Goal: Task Accomplishment & Management: Use online tool/utility

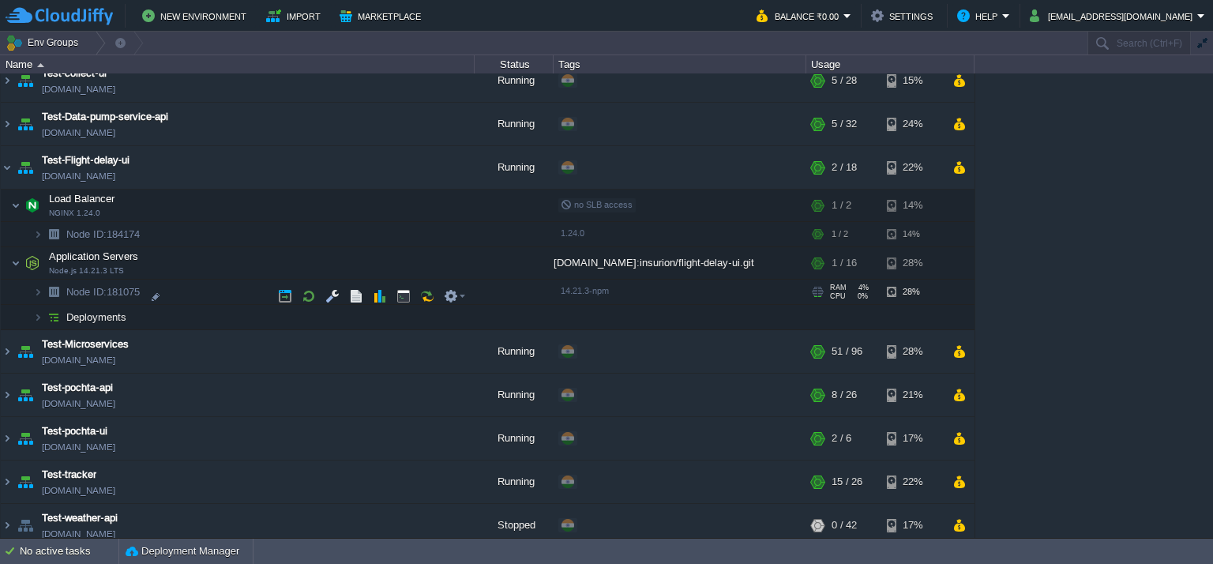
scroll to position [843, 0]
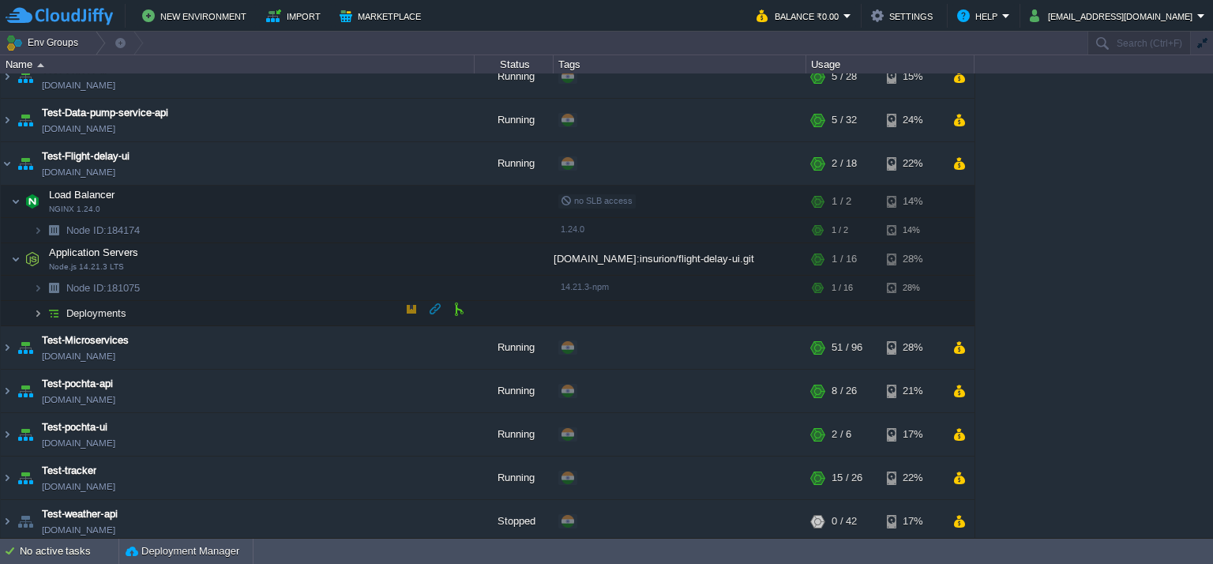
click at [35, 306] on img at bounding box center [37, 313] width 9 height 24
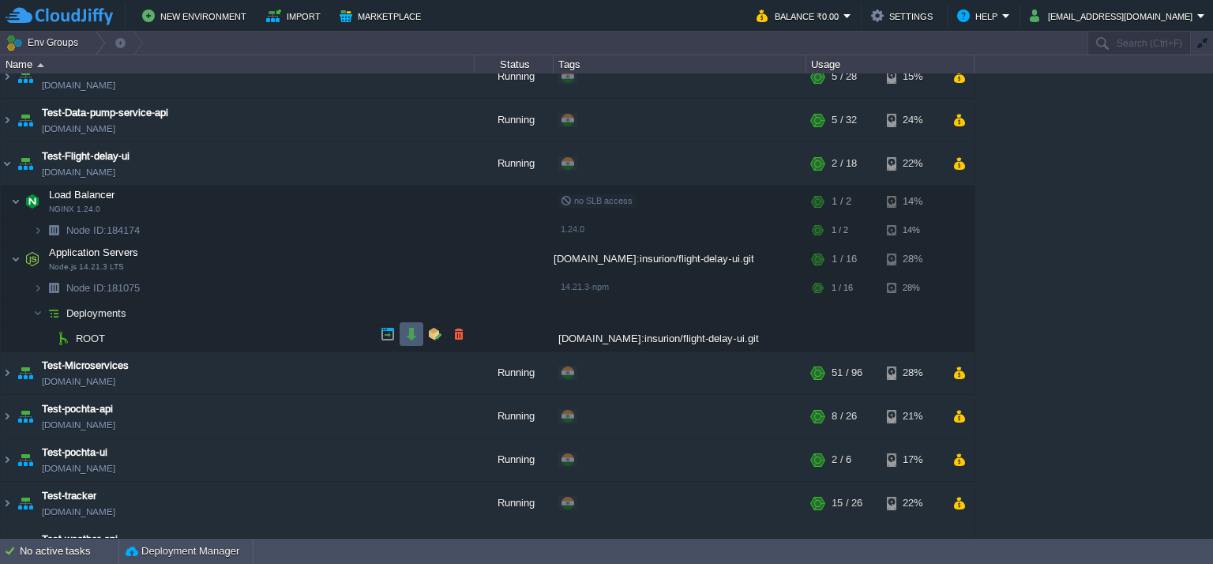
click at [409, 331] on button "button" at bounding box center [411, 334] width 14 height 14
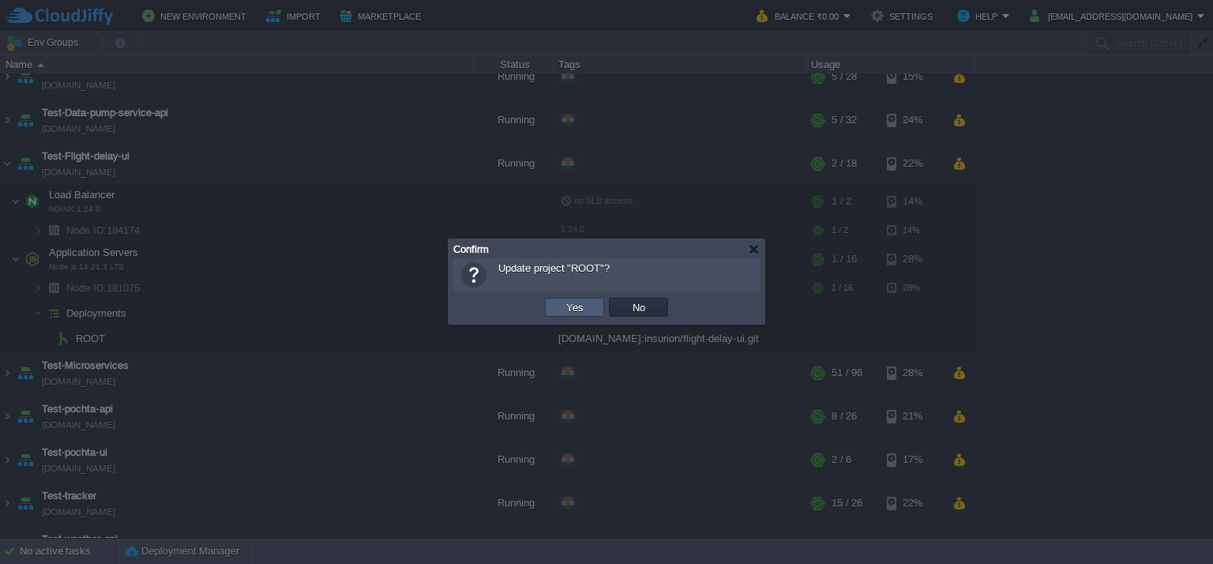
click at [568, 302] on button "Yes" at bounding box center [574, 307] width 27 height 14
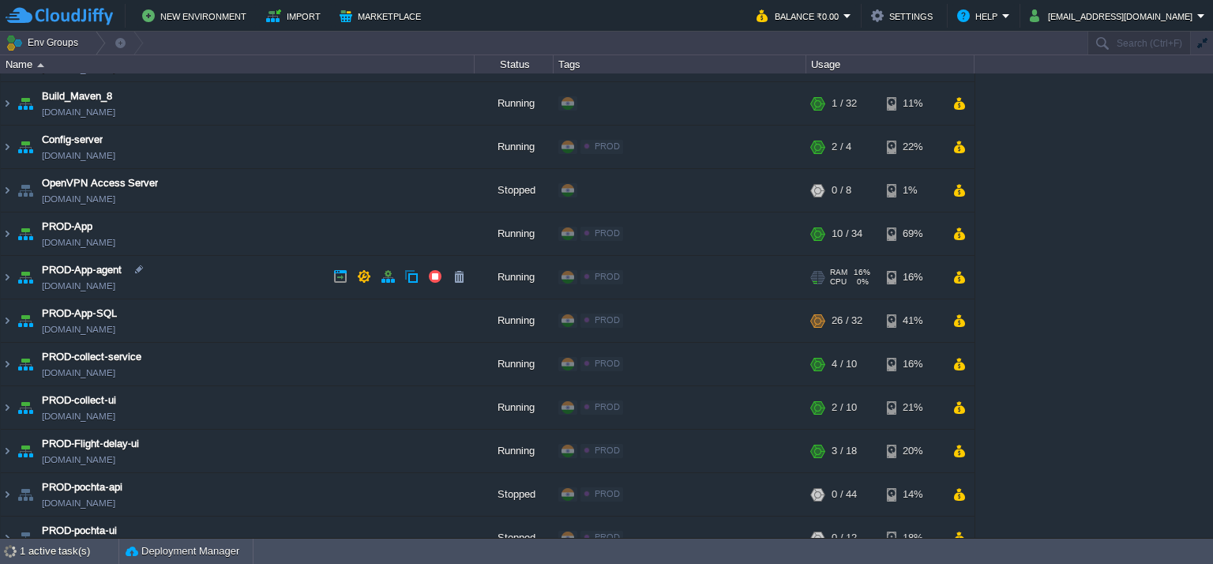
scroll to position [79, 0]
click at [6, 236] on img at bounding box center [7, 233] width 13 height 43
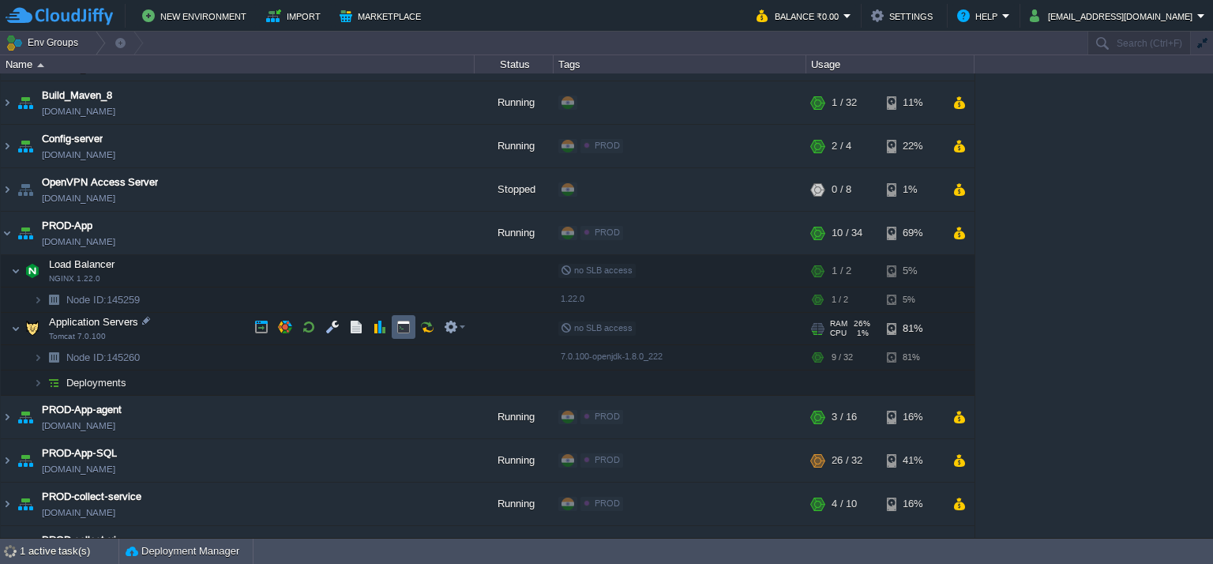
click at [396, 328] on button "button" at bounding box center [403, 327] width 14 height 14
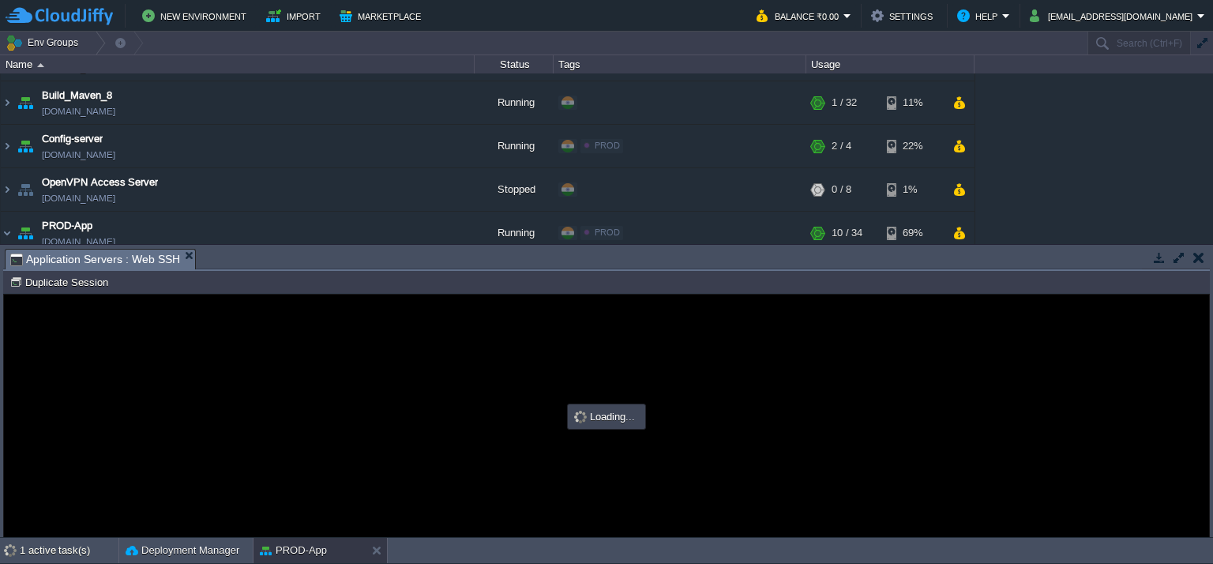
scroll to position [0, 0]
type input "#000000"
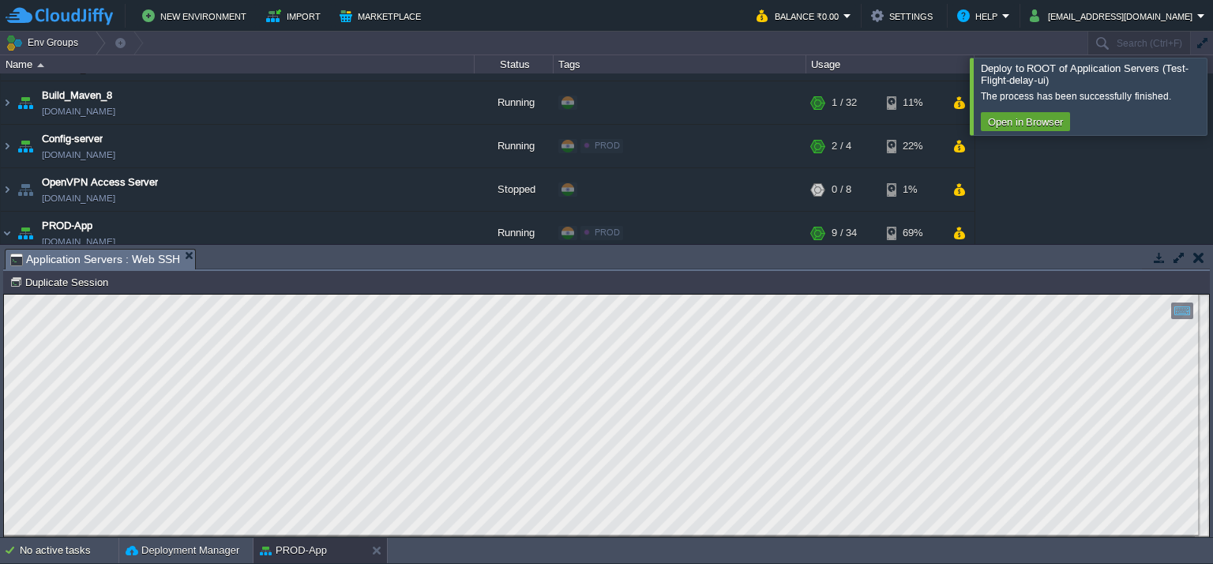
scroll to position [1079, 0]
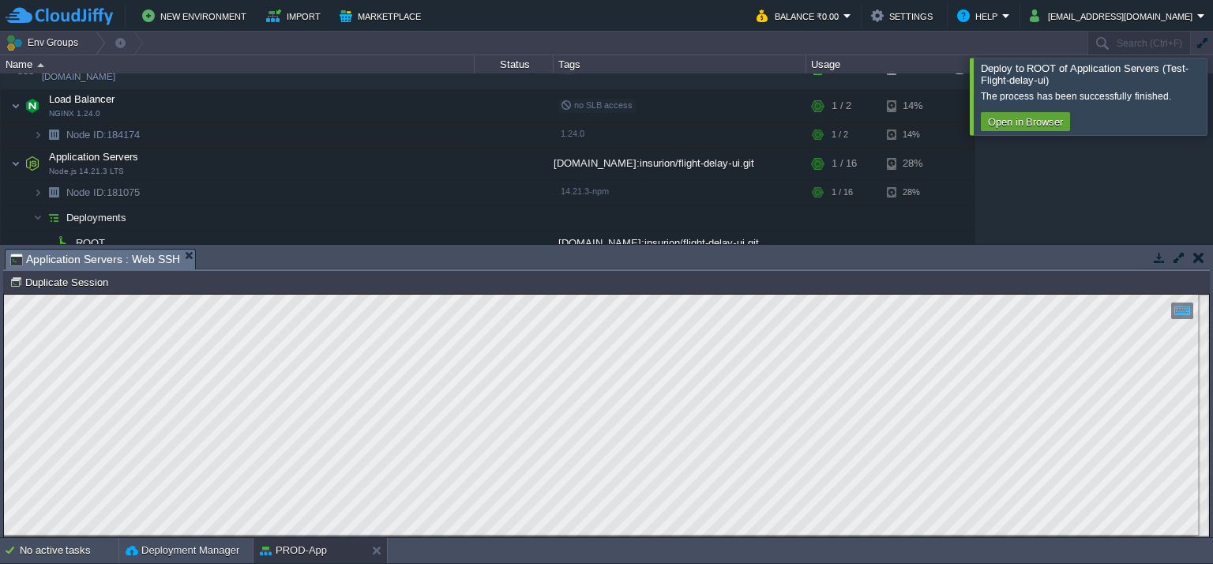
click at [1212, 88] on div at bounding box center [1232, 96] width 0 height 77
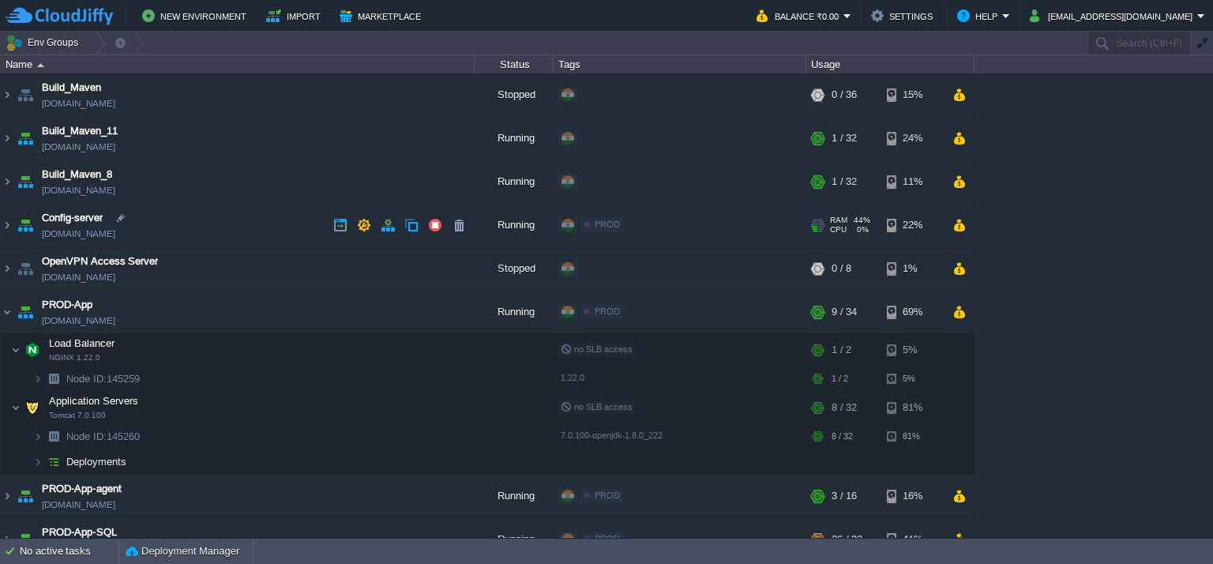
scroll to position [79, 0]
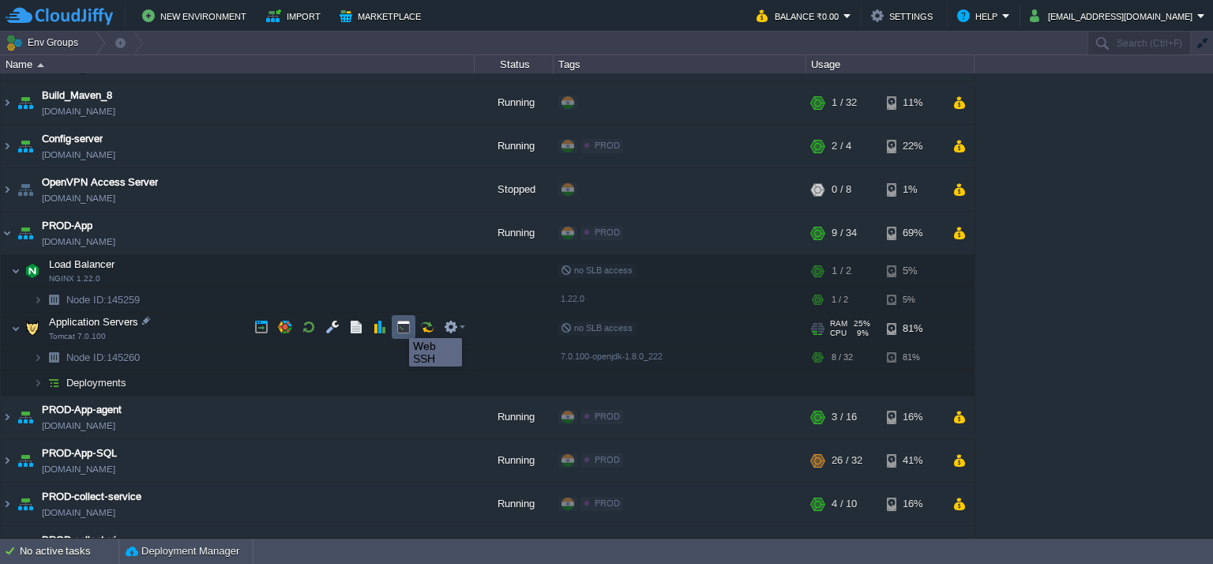
click at [400, 324] on button "button" at bounding box center [403, 327] width 14 height 14
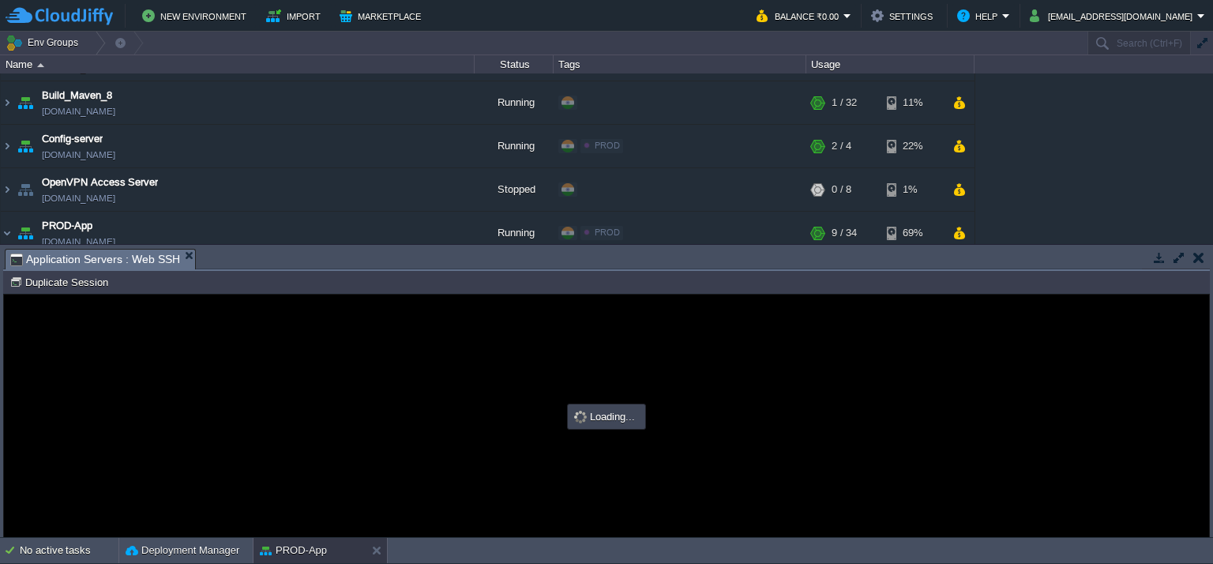
scroll to position [0, 0]
type input "#000000"
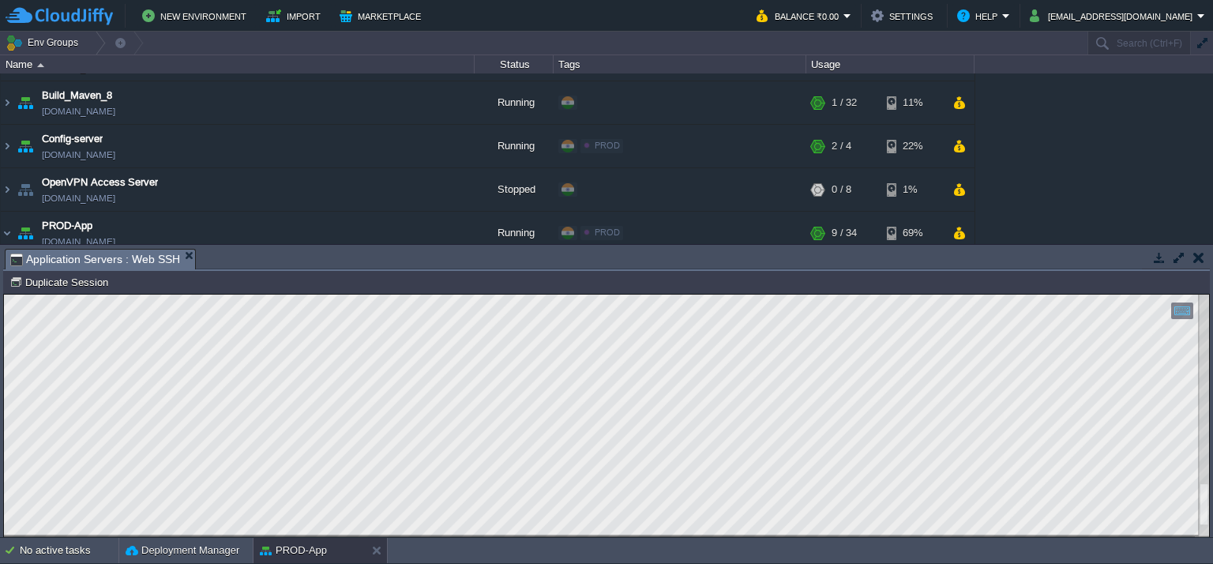
click at [1209, 295] on html "Copy: Ctrl + Shift + C Paste: Ctrl + V Settings: Ctrl + Shift + Alt 0" at bounding box center [606, 295] width 1205 height 0
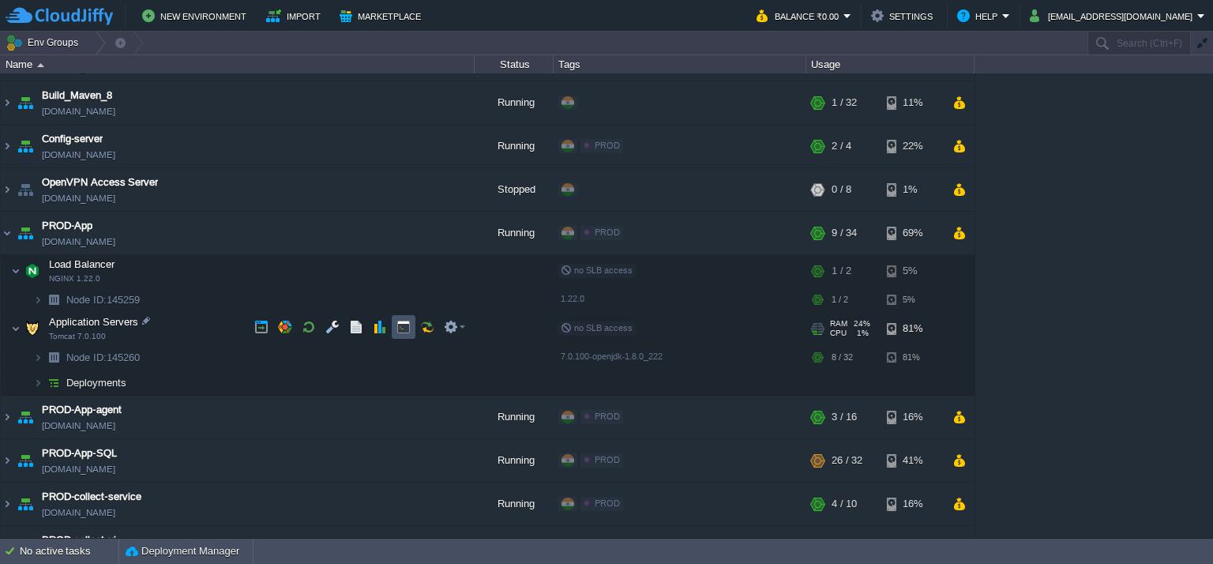
click at [403, 325] on button "button" at bounding box center [403, 327] width 14 height 14
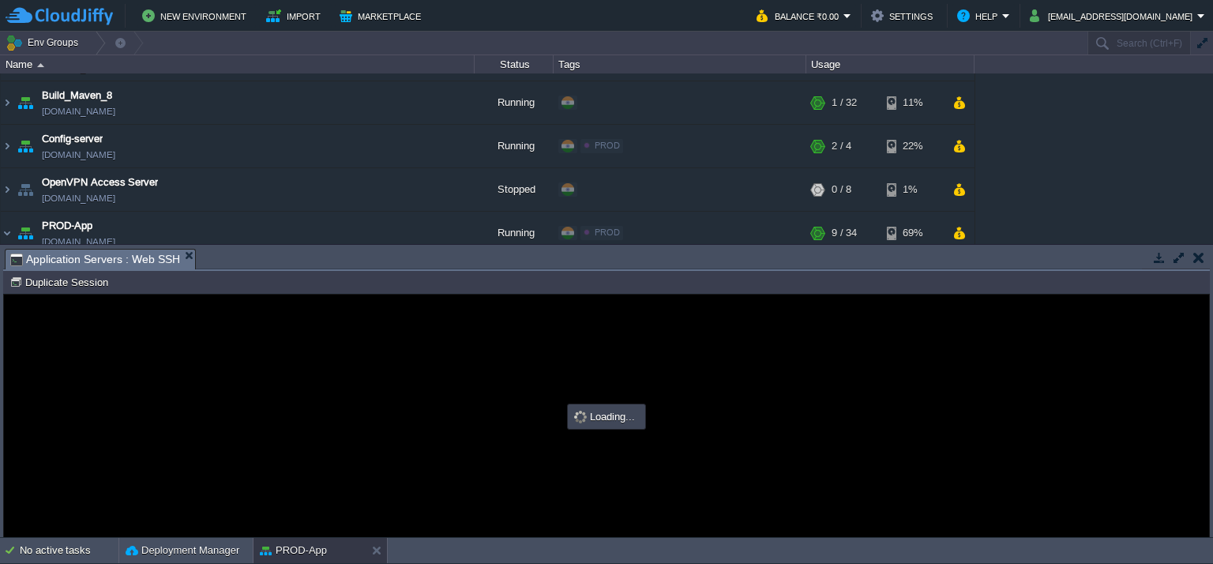
type input "#000000"
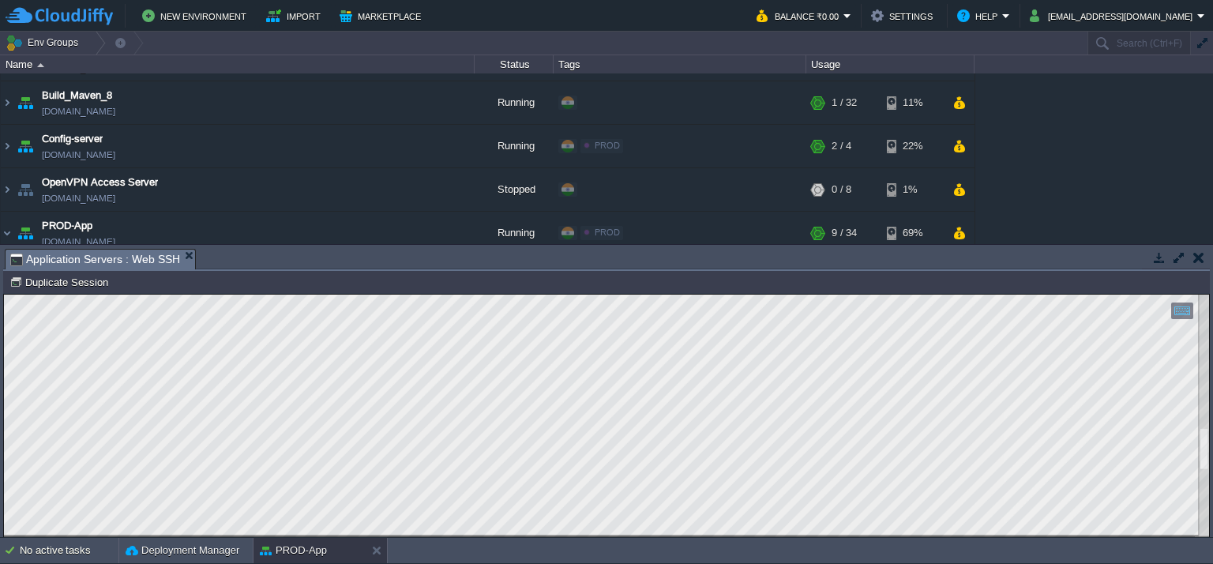
click at [1198, 355] on div at bounding box center [606, 416] width 1205 height 242
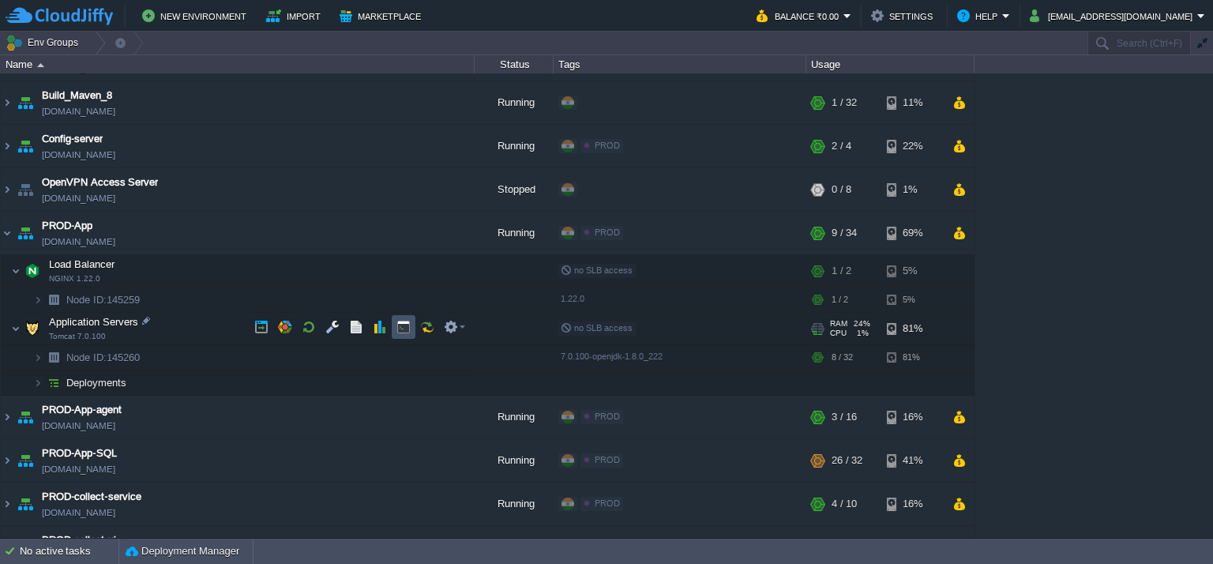
click at [406, 325] on button "button" at bounding box center [403, 327] width 14 height 14
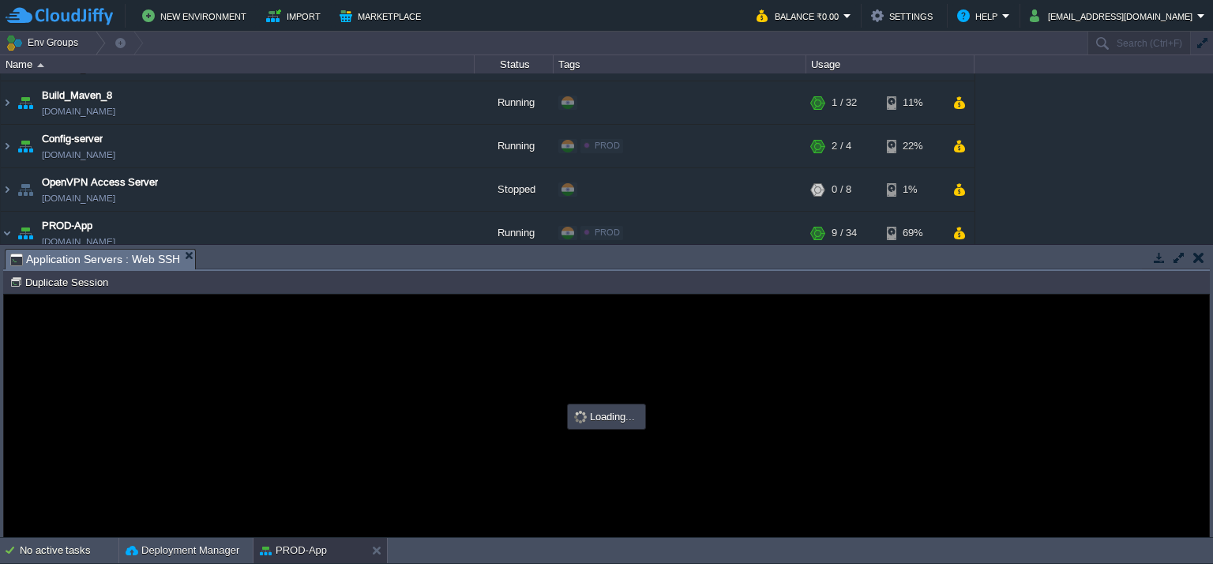
type input "#000000"
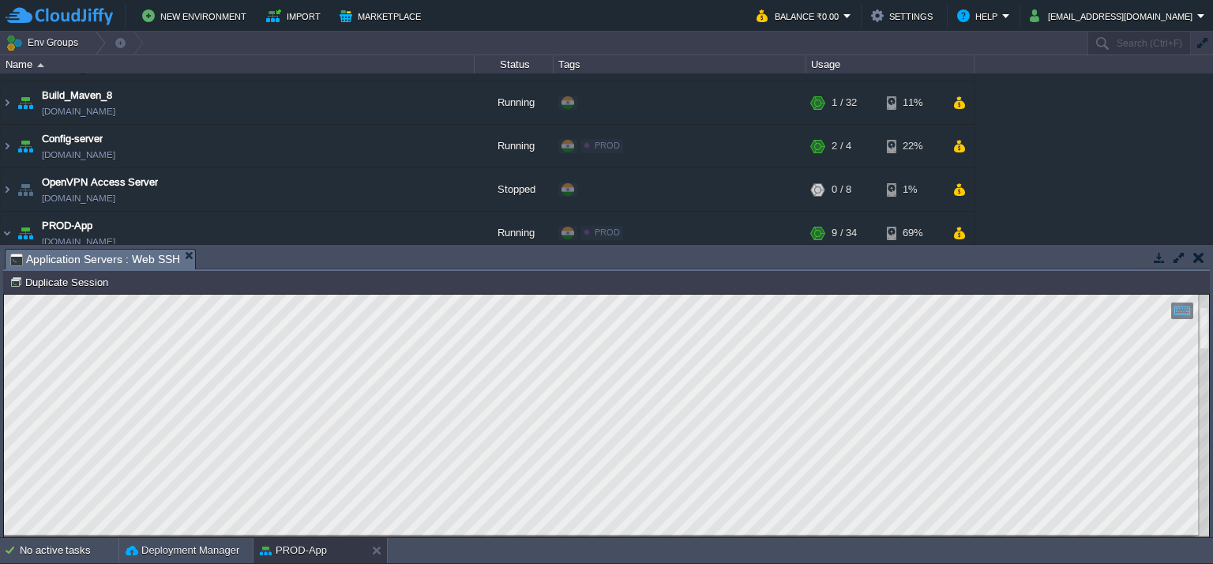
click at [1209, 295] on html "Copy: Ctrl + Shift + C Paste: Ctrl + V Settings: Ctrl + Shift + Alt 0" at bounding box center [606, 295] width 1205 height 0
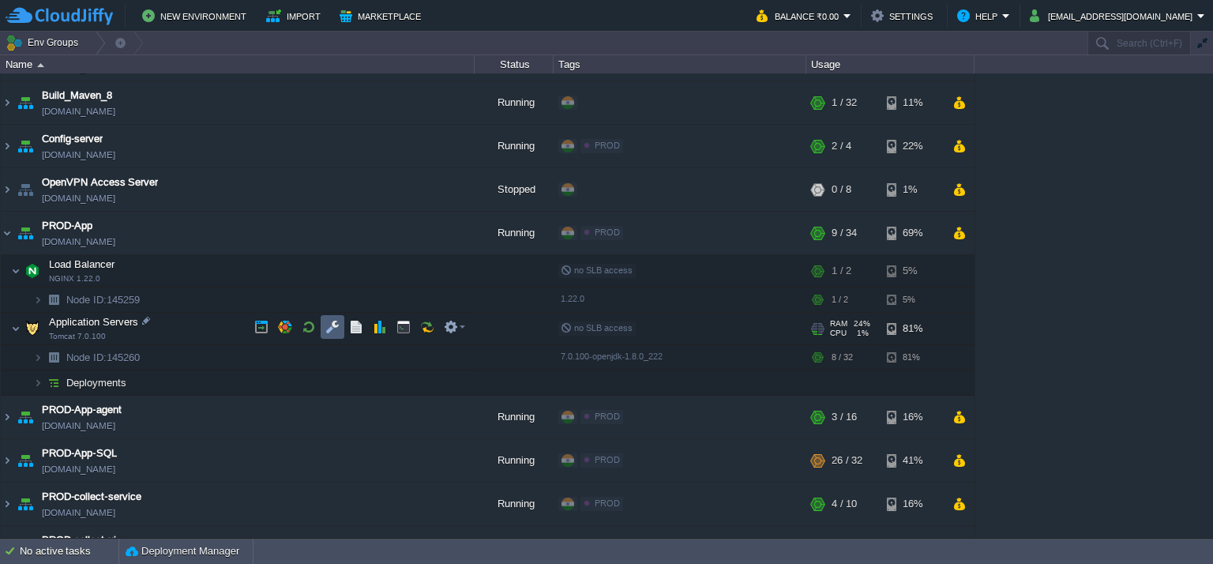
click at [335, 324] on button "button" at bounding box center [332, 327] width 14 height 14
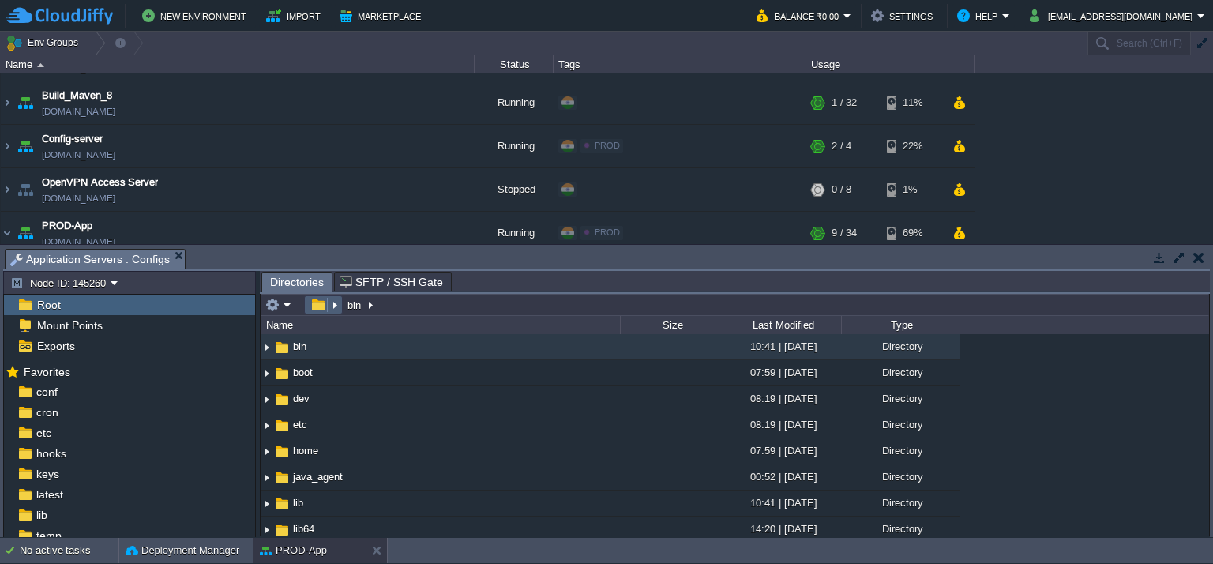
click at [318, 298] on td at bounding box center [323, 304] width 39 height 19
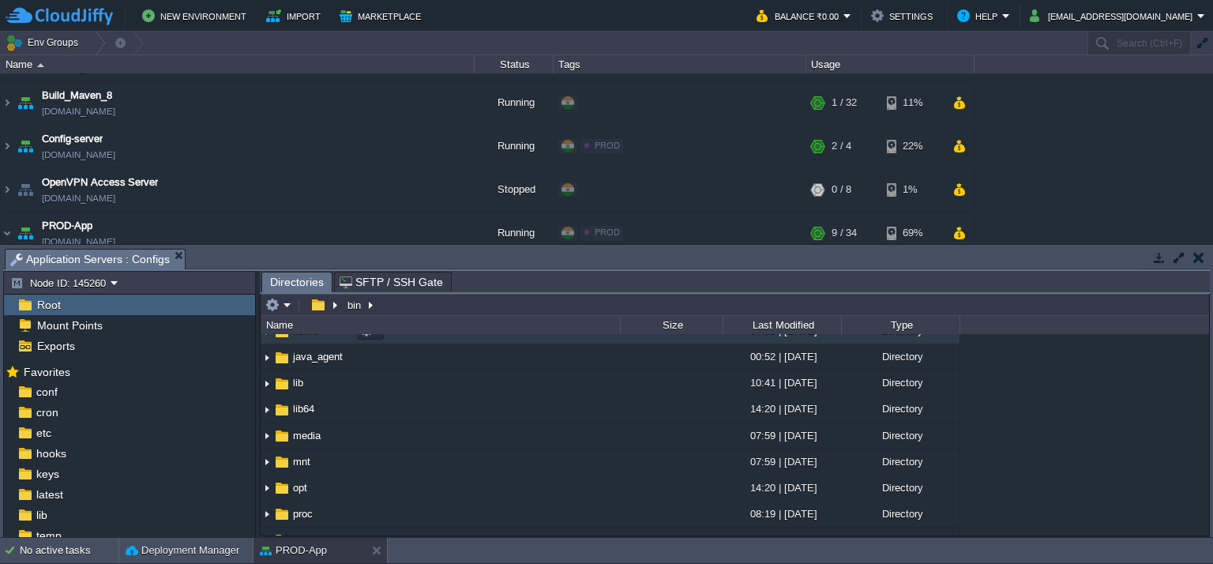
scroll to position [158, 0]
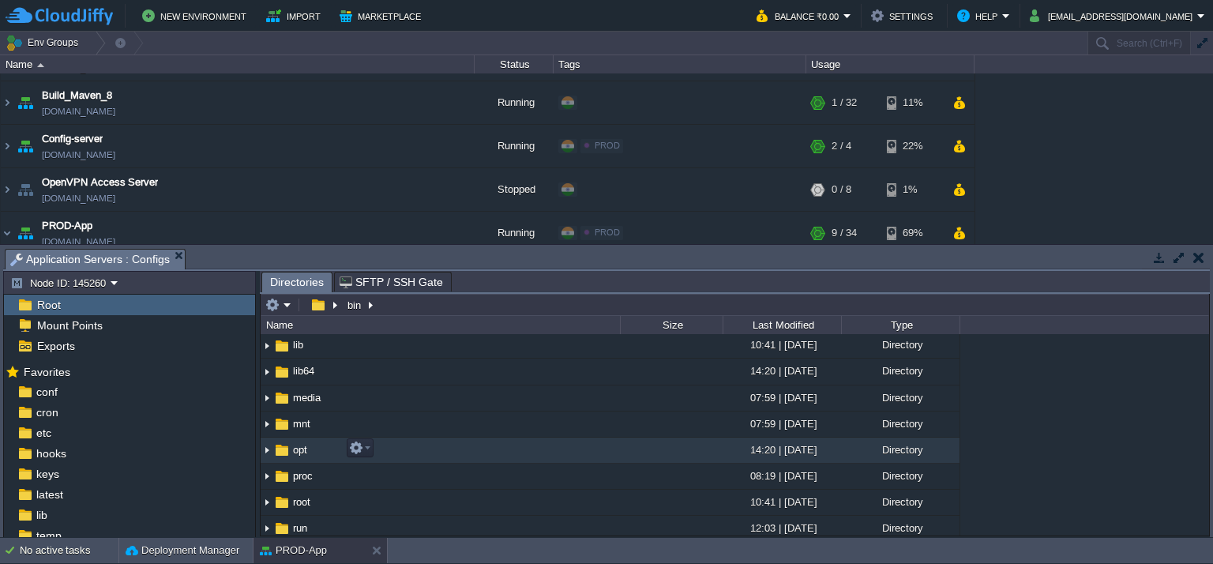
click at [443, 448] on td "opt" at bounding box center [440, 450] width 359 height 26
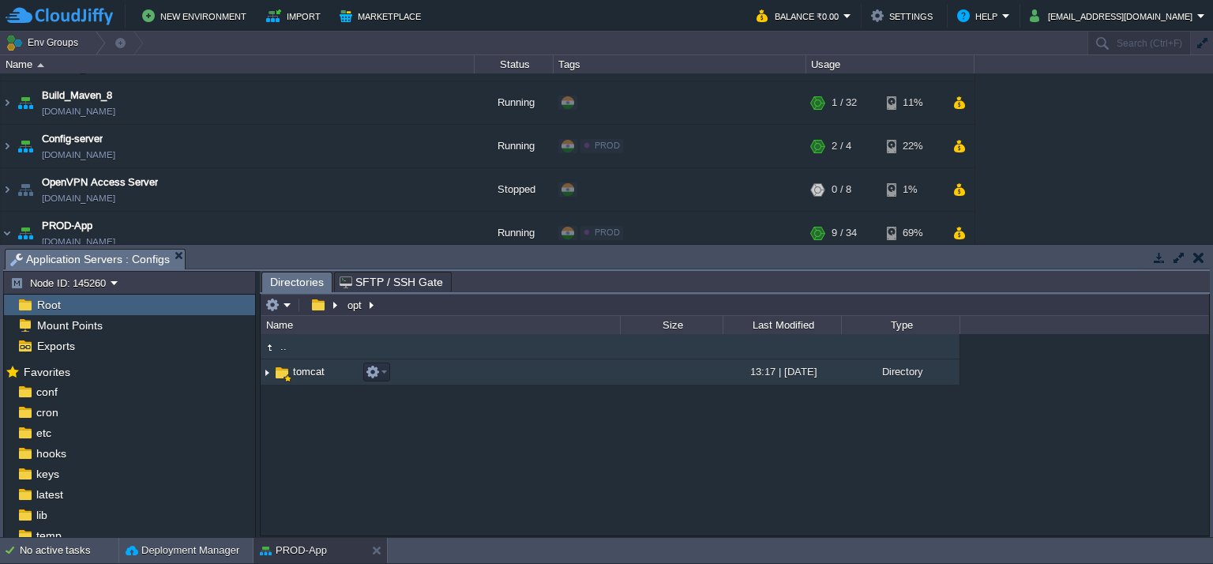
click at [445, 378] on td "tomcat" at bounding box center [440, 372] width 359 height 26
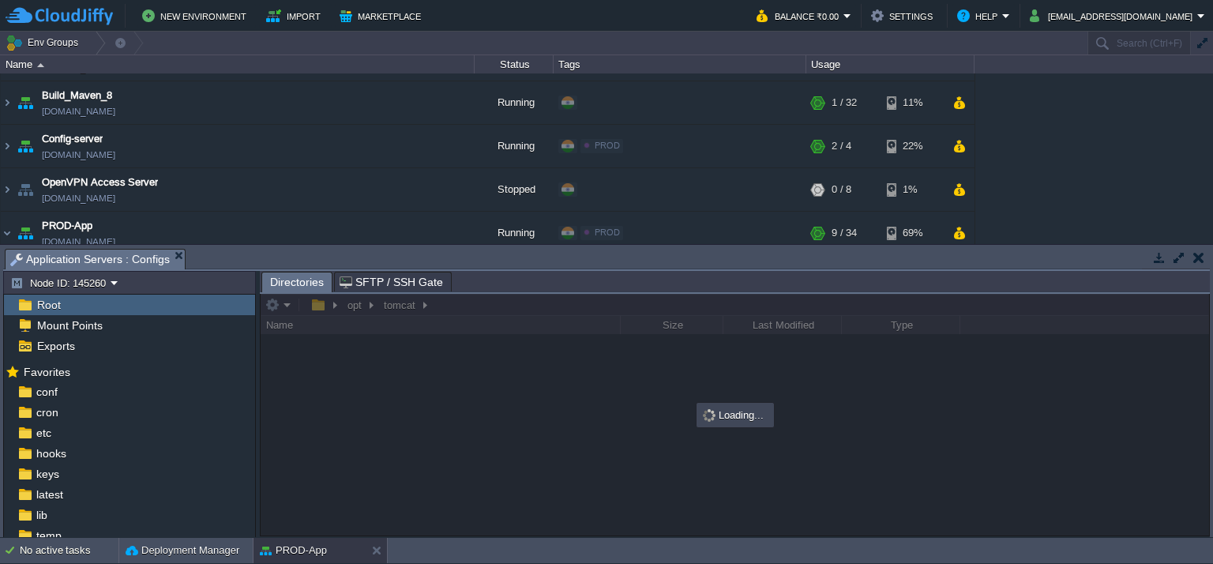
scroll to position [88, 0]
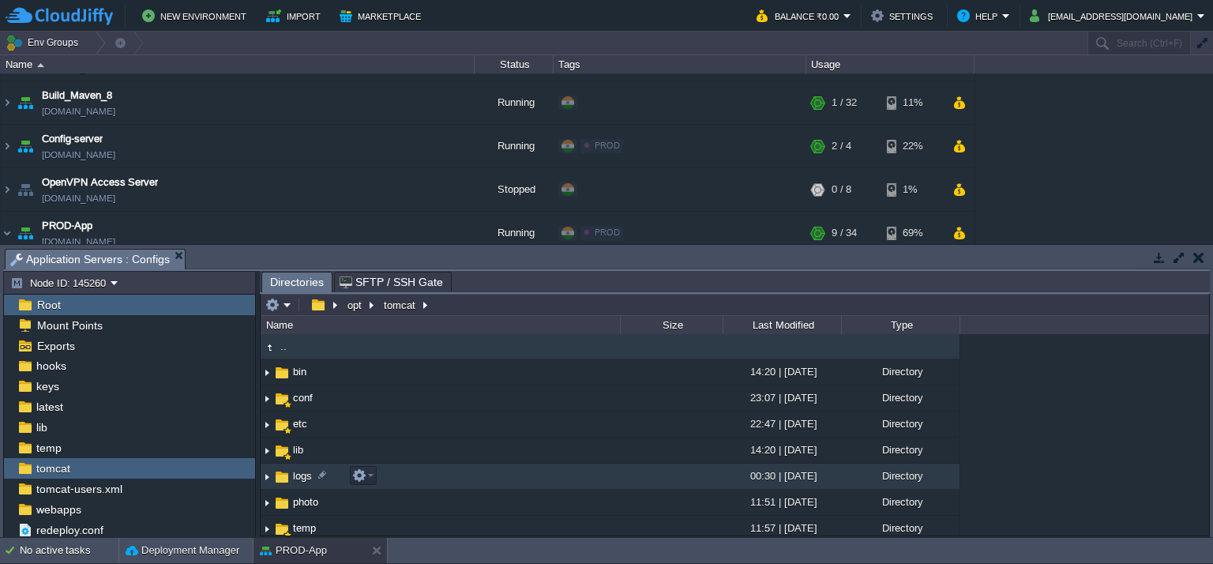
click at [477, 482] on td "logs" at bounding box center [440, 476] width 359 height 26
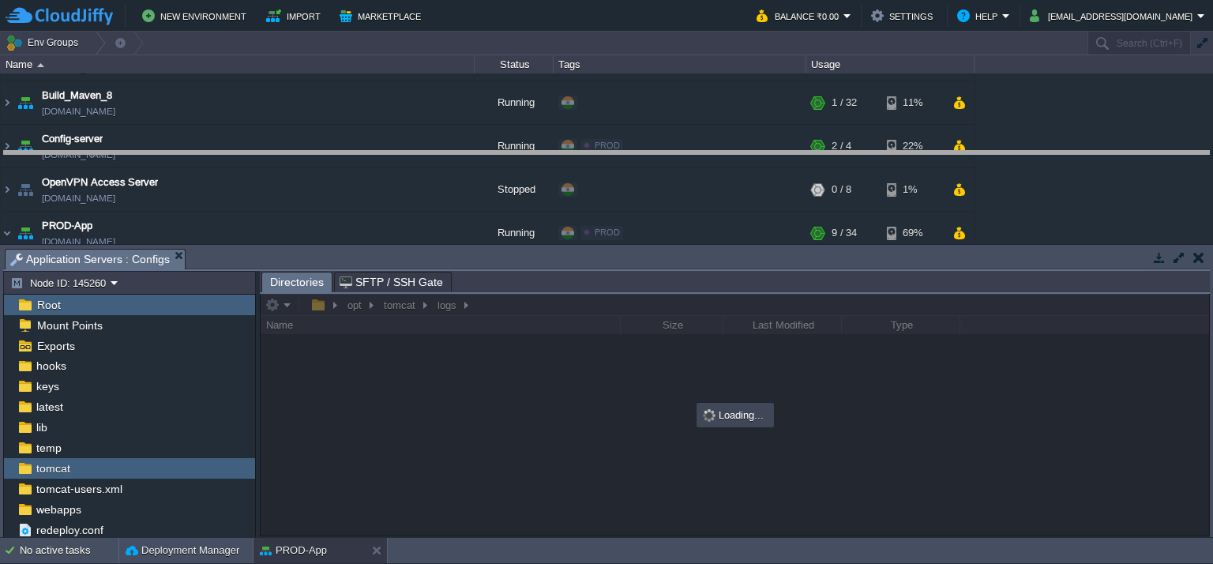
drag, startPoint x: 560, startPoint y: 257, endPoint x: 518, endPoint y: 163, distance: 102.9
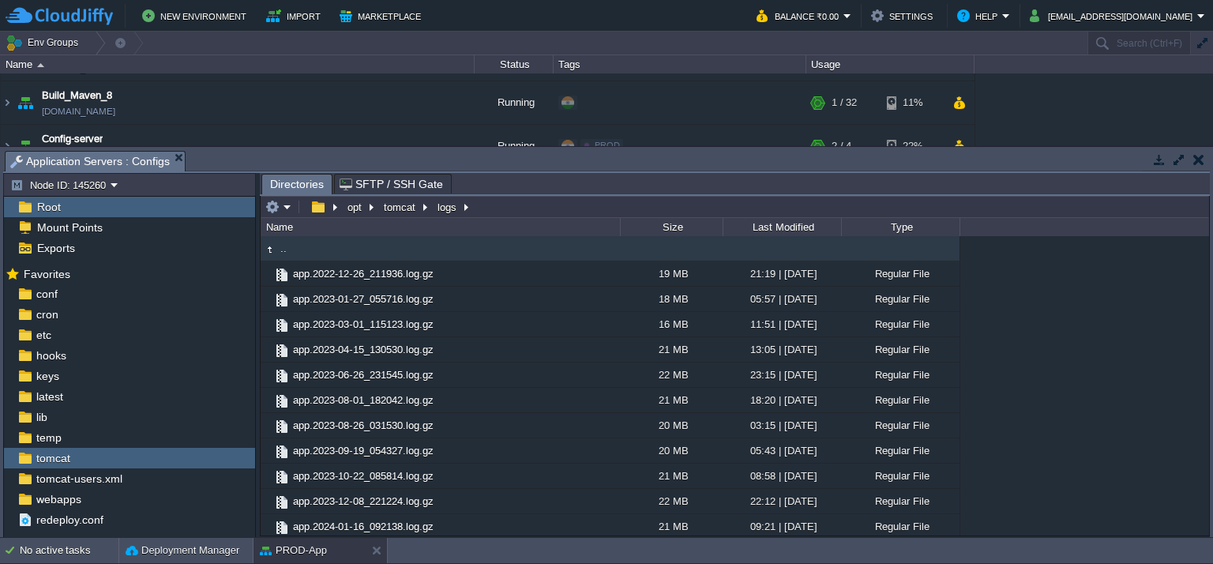
type input "/opt/tomcat/logs"
click at [500, 206] on input "/opt/tomcat/logs" at bounding box center [735, 207] width 948 height 22
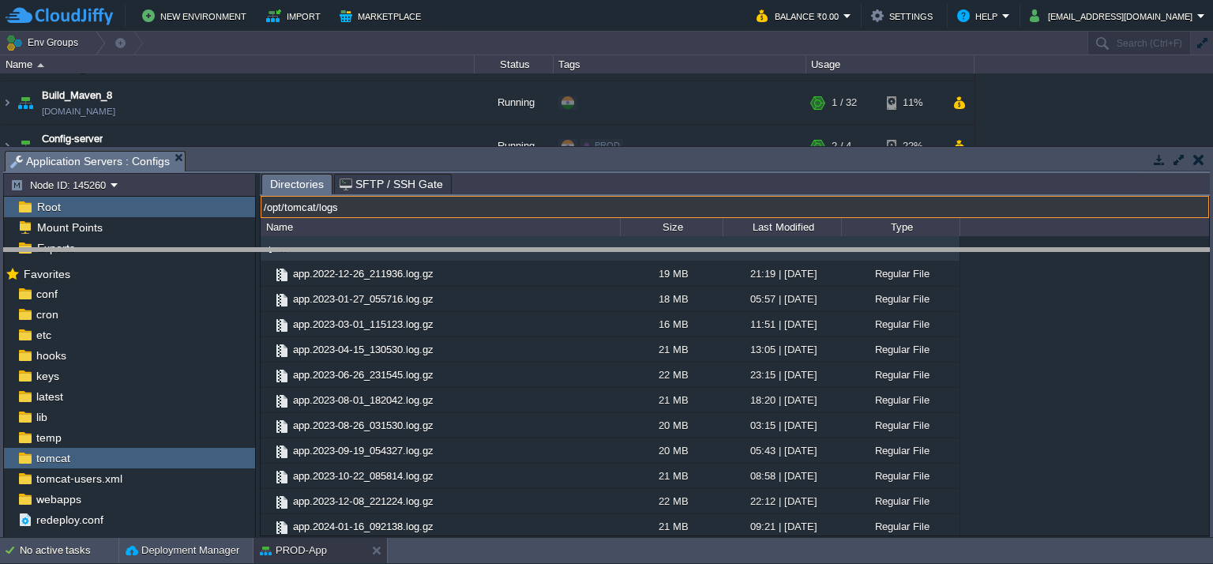
drag, startPoint x: 336, startPoint y: 160, endPoint x: 341, endPoint y: 178, distance: 18.2
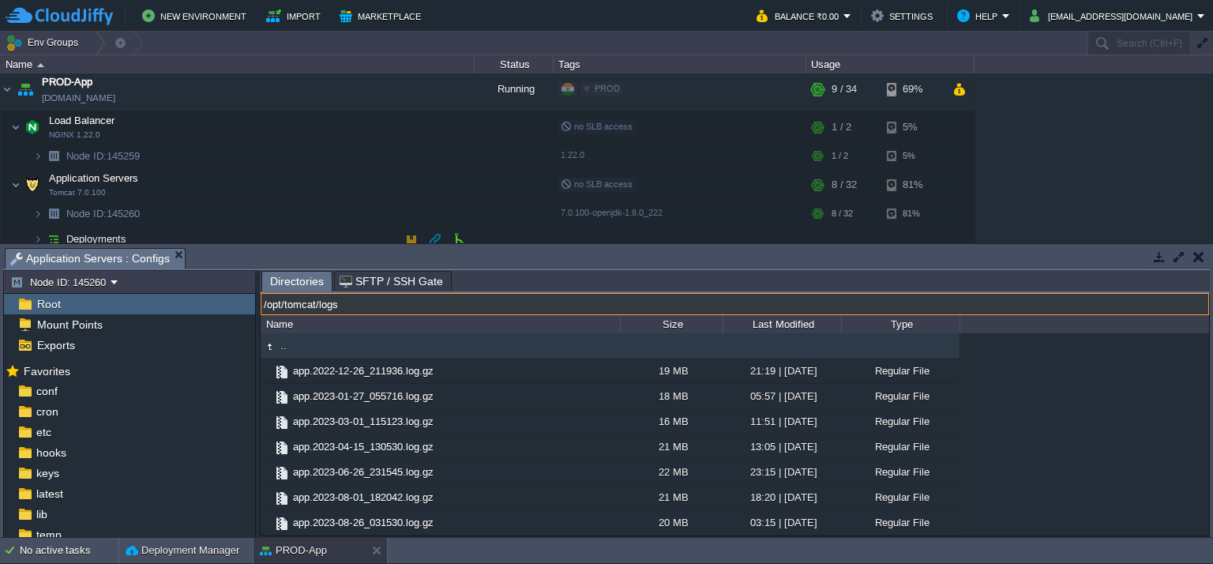
scroll to position [237, 0]
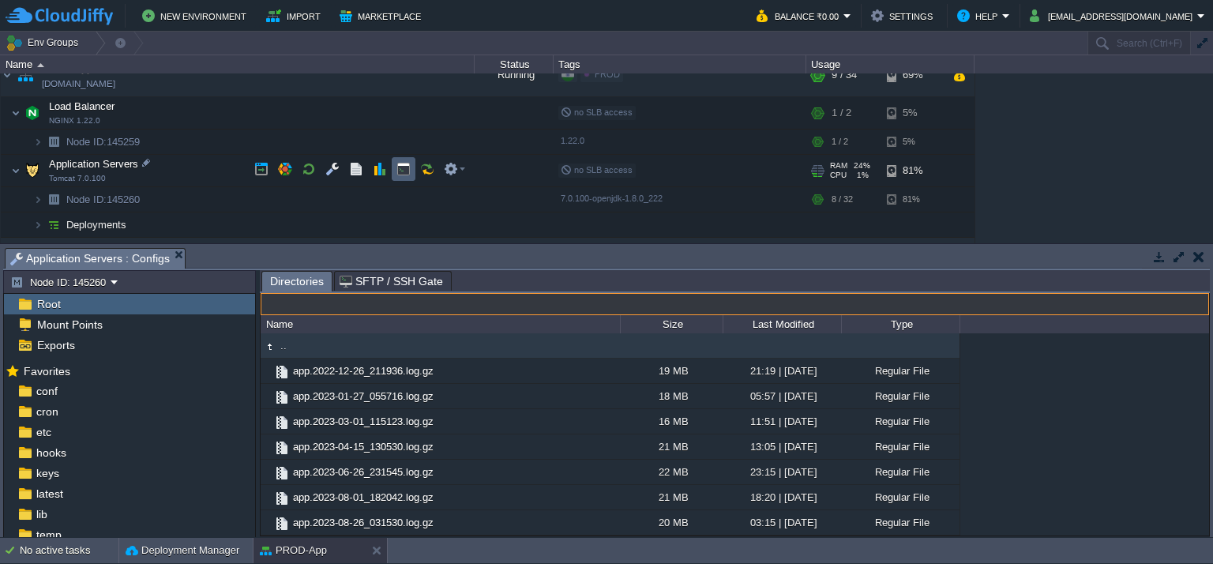
click at [396, 171] on button "button" at bounding box center [403, 169] width 14 height 14
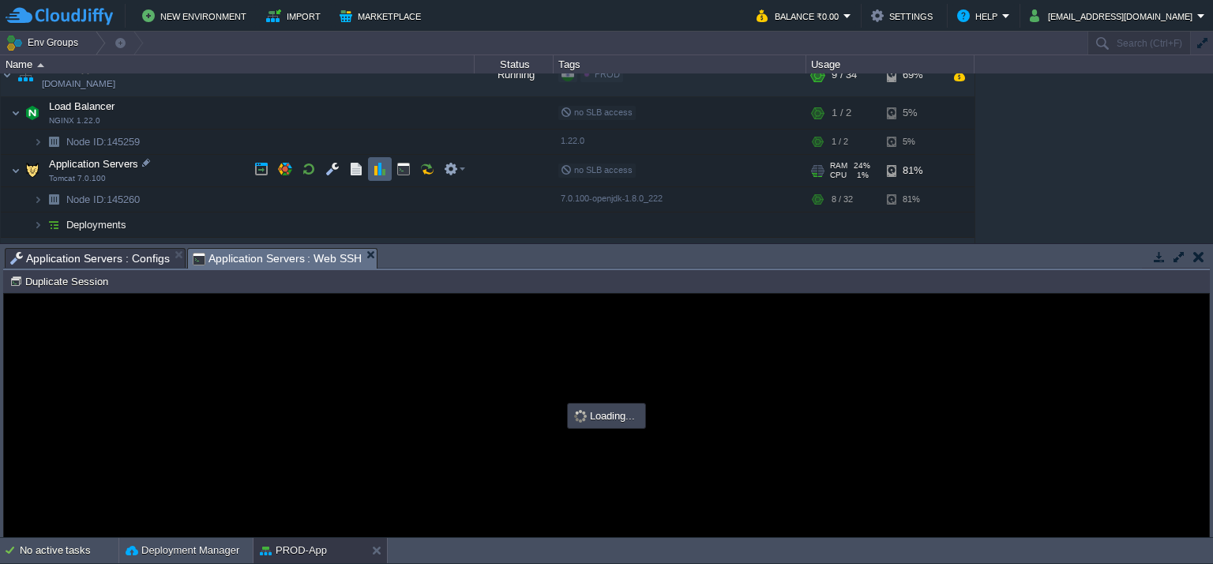
scroll to position [0, 0]
type input "#000000"
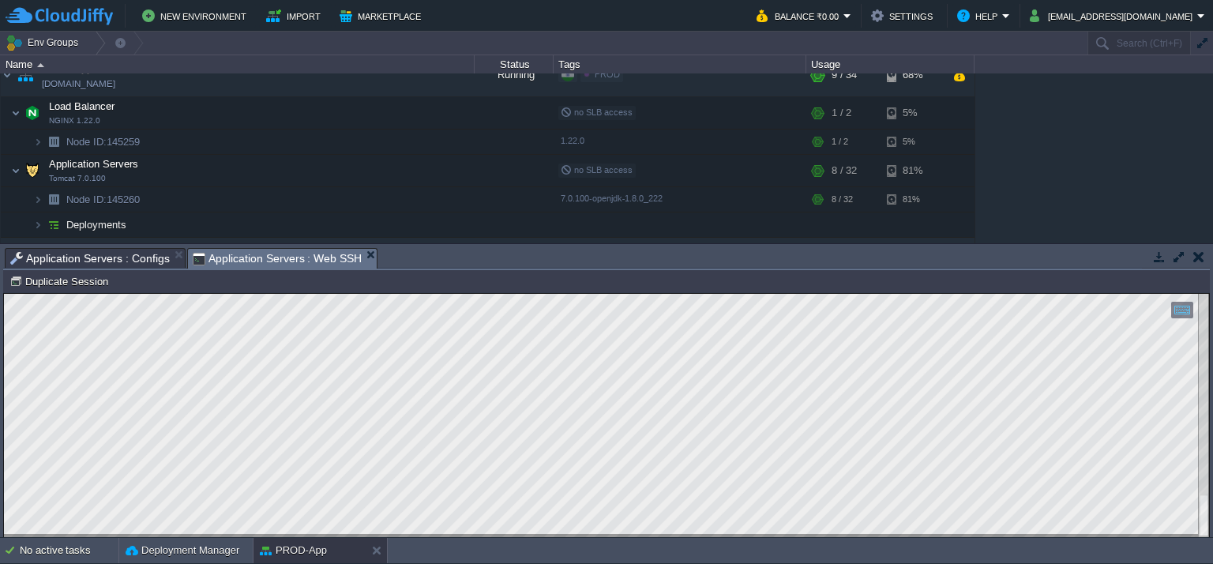
click at [137, 255] on span "Application Servers : Configs" at bounding box center [89, 258] width 159 height 19
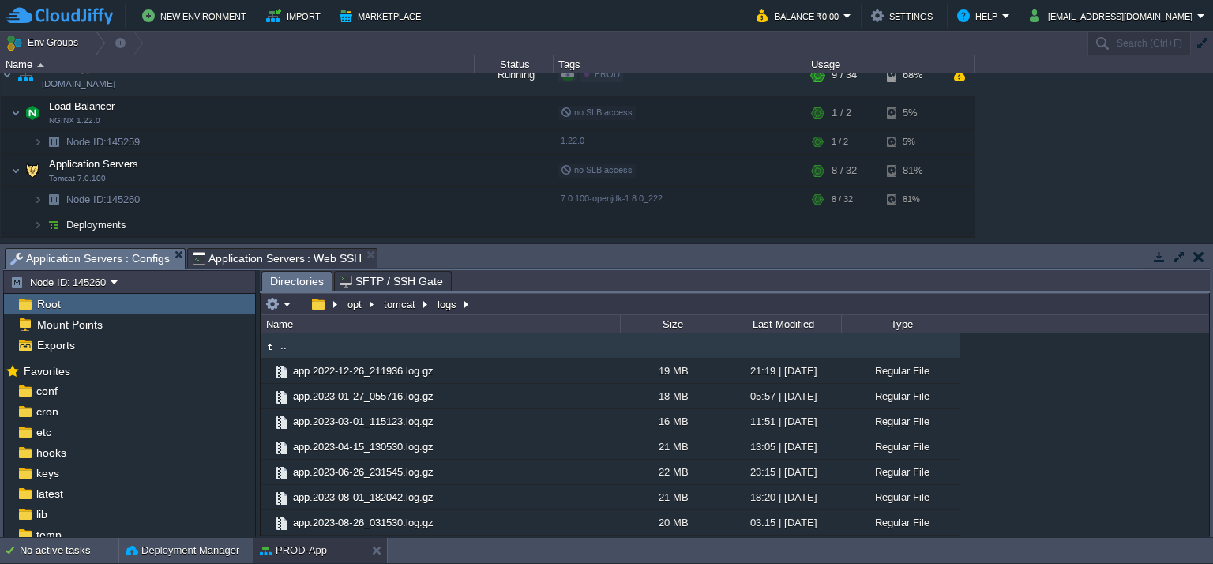
type input "/opt/tomcat/logs"
click at [533, 306] on input "/opt/tomcat/logs" at bounding box center [735, 304] width 948 height 22
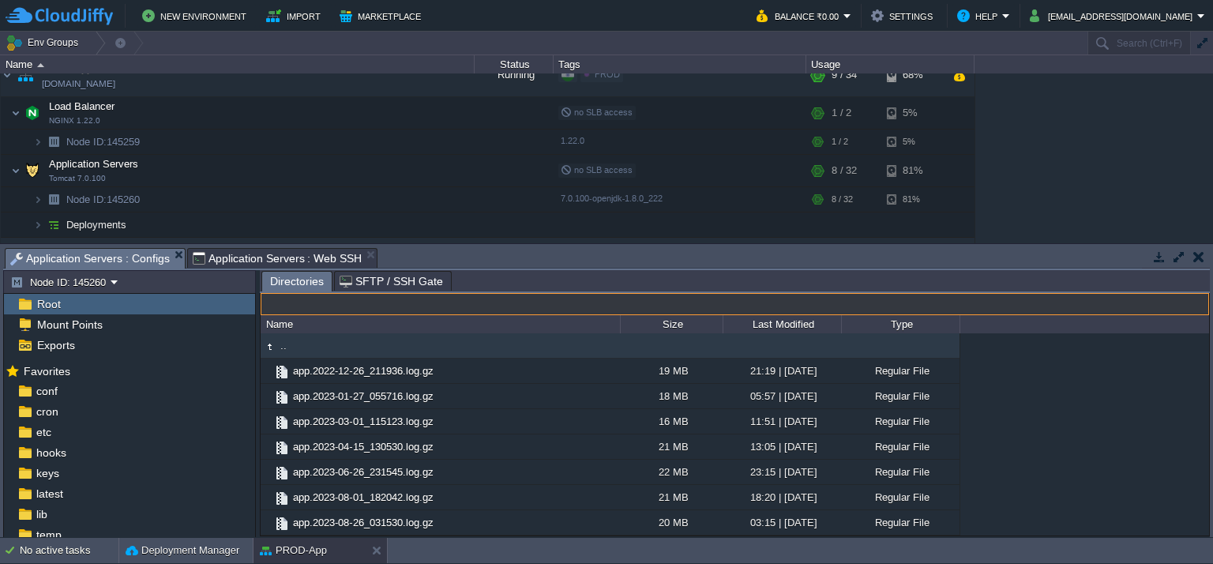
click at [322, 253] on span "Application Servers : Web SSH" at bounding box center [278, 258] width 170 height 19
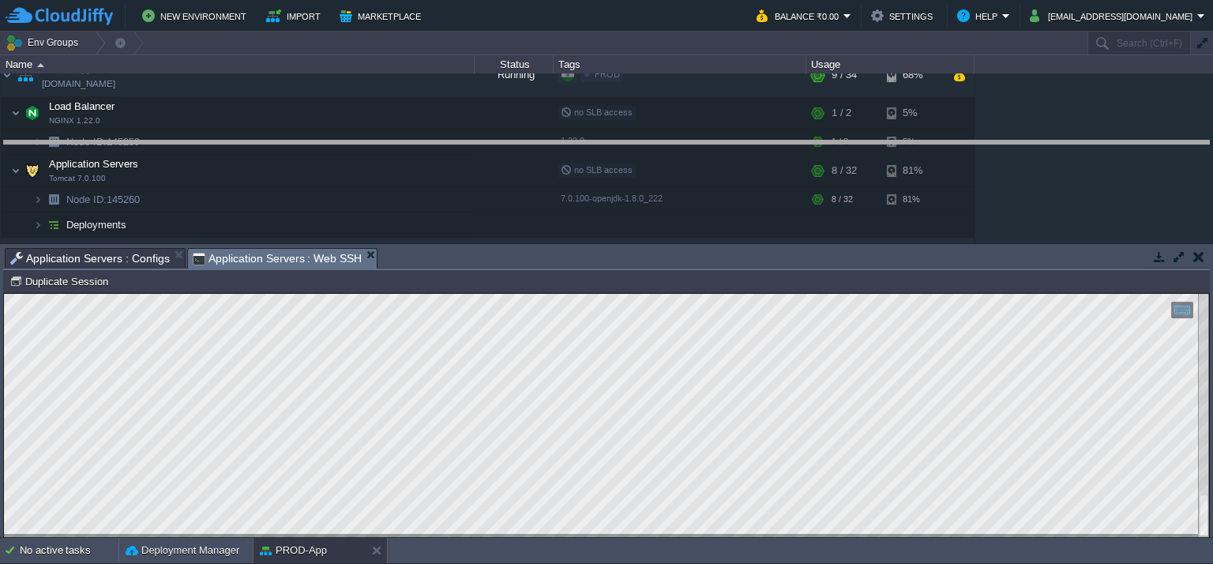
drag, startPoint x: 855, startPoint y: 248, endPoint x: 849, endPoint y: 227, distance: 22.2
click at [829, 141] on body "New Environment Import Marketplace Bonus ₹0.00 Upgrade Account Balance ₹0.00 Se…" at bounding box center [606, 282] width 1213 height 564
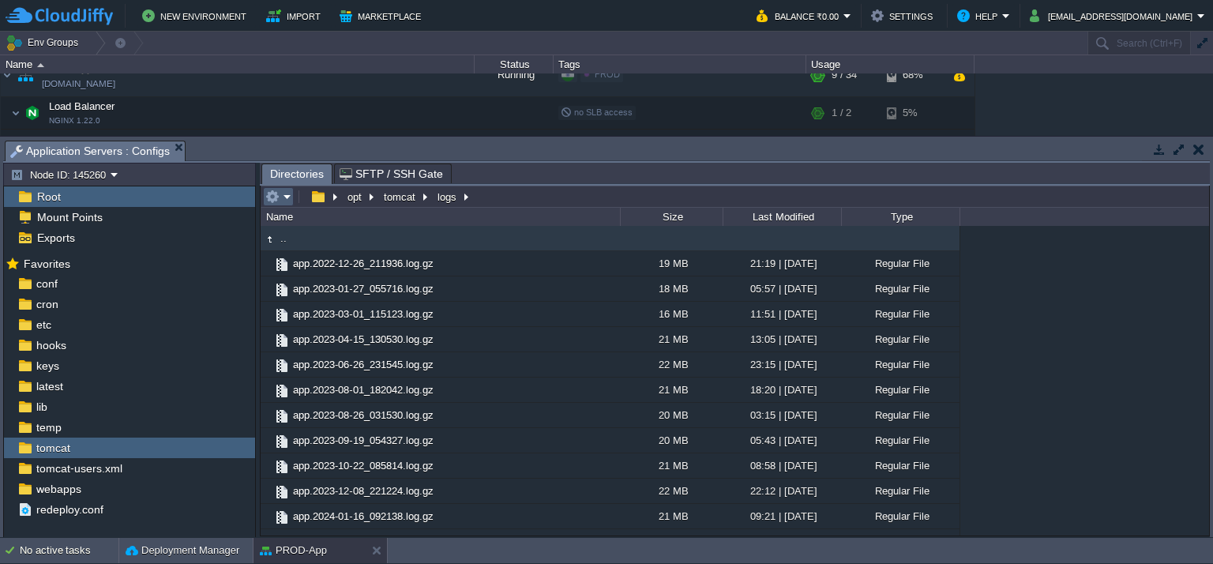
click at [282, 198] on em at bounding box center [278, 196] width 26 height 14
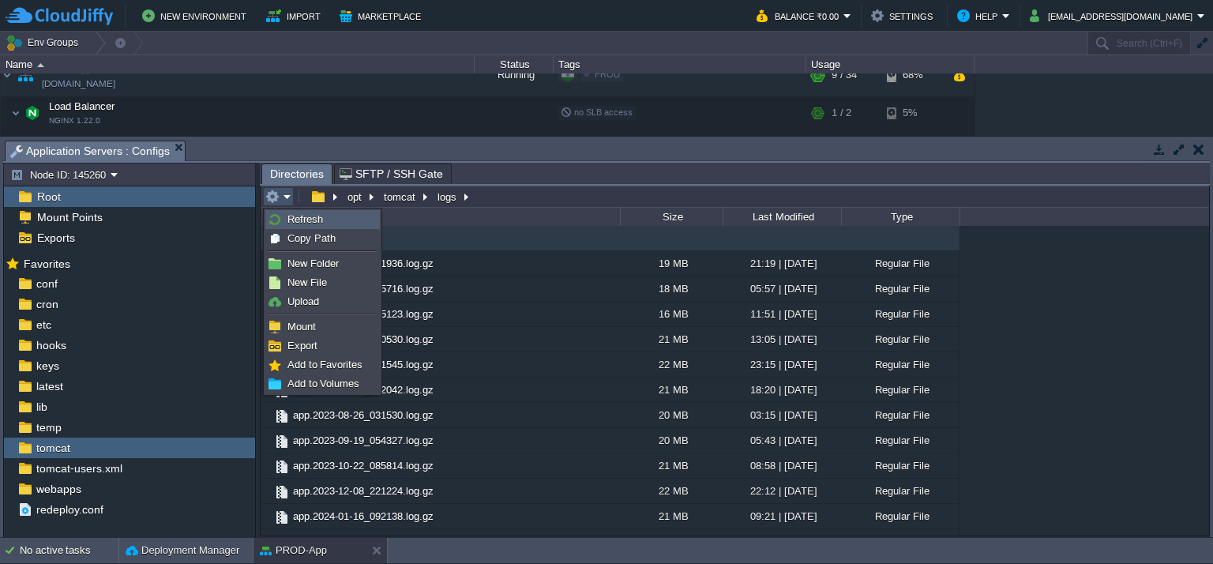
click at [287, 220] on span "Refresh" at bounding box center [305, 219] width 36 height 12
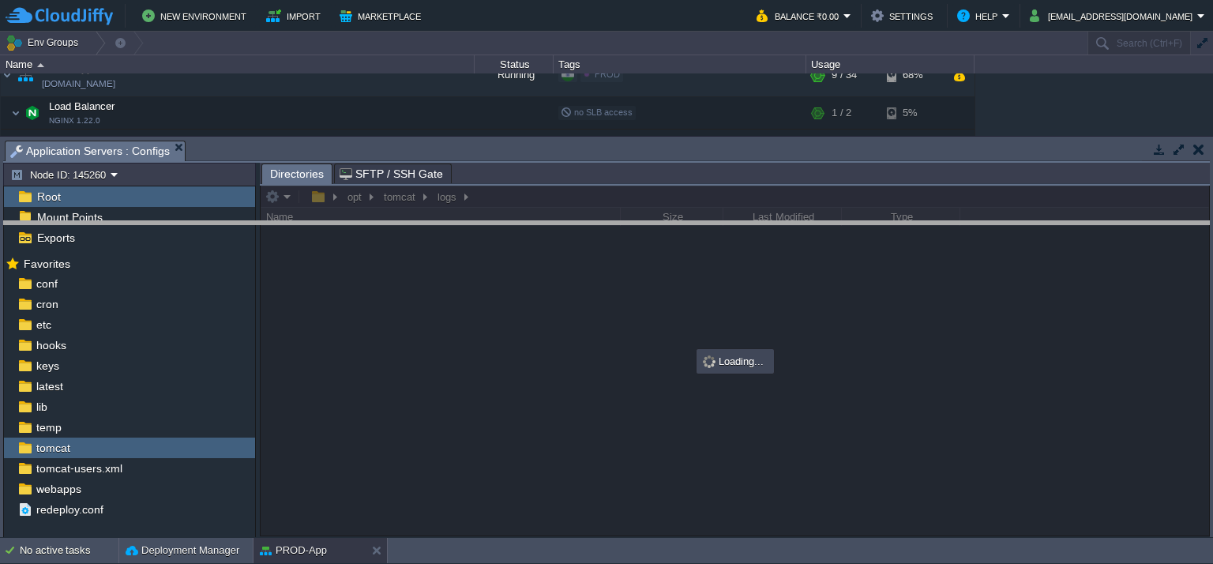
drag, startPoint x: 578, startPoint y: 156, endPoint x: 583, endPoint y: 248, distance: 92.5
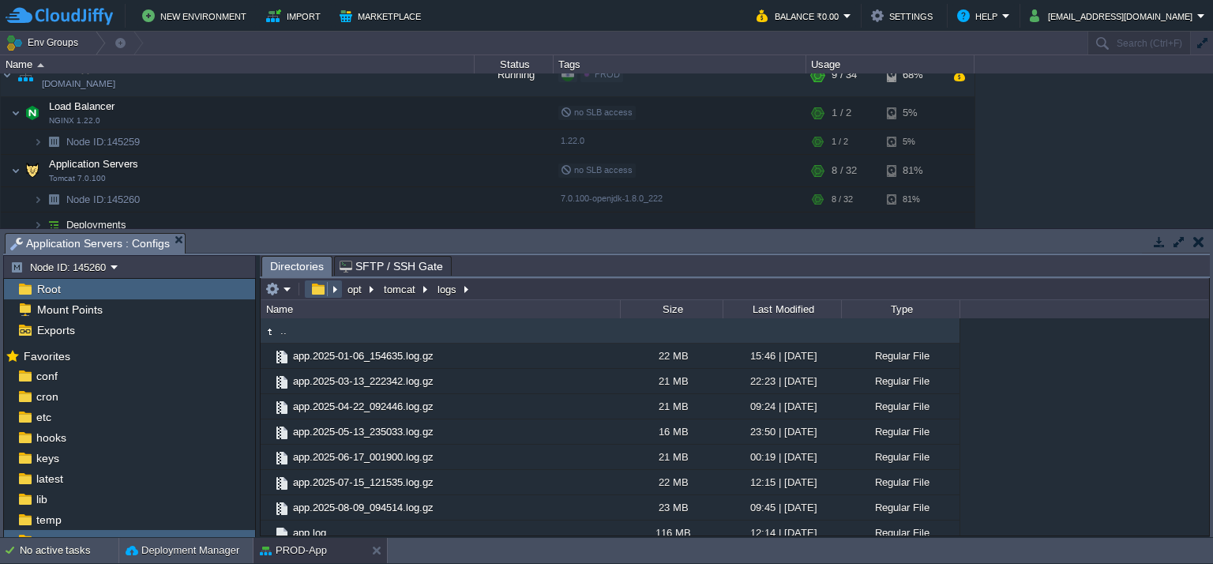
click at [313, 293] on button "button" at bounding box center [317, 289] width 23 height 14
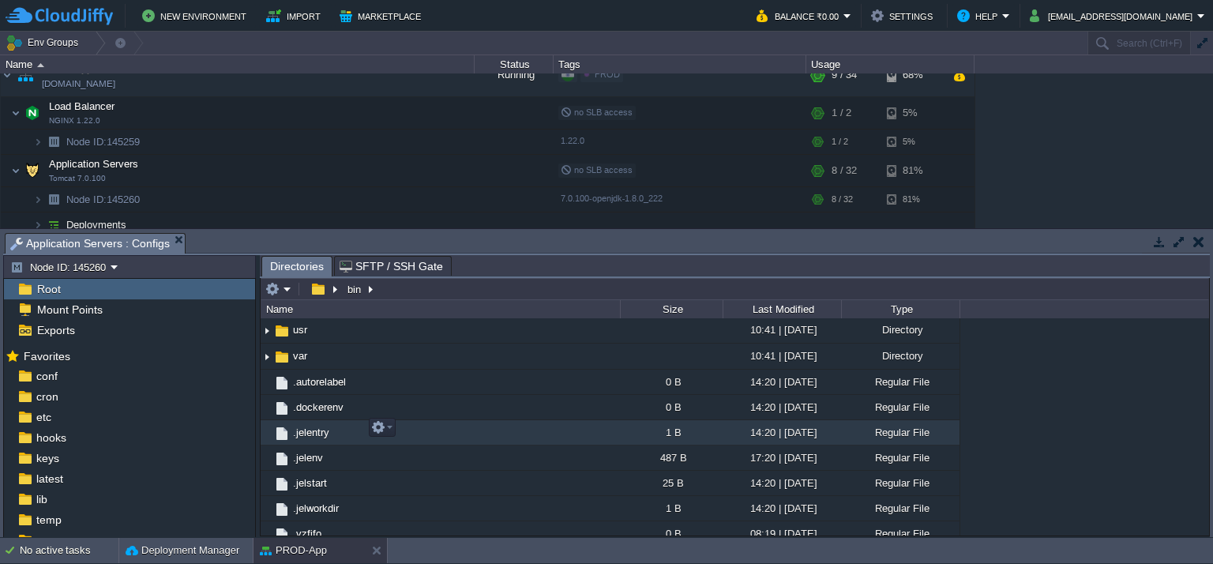
scroll to position [392, 0]
click at [262, 428] on img at bounding box center [267, 434] width 13 height 24
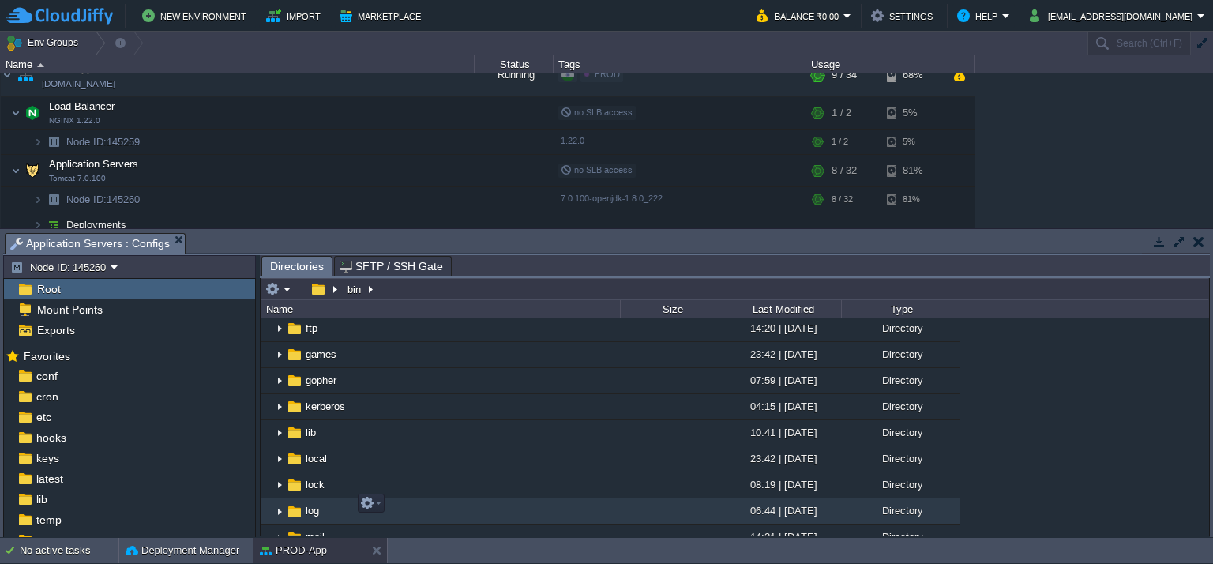
scroll to position [708, 0]
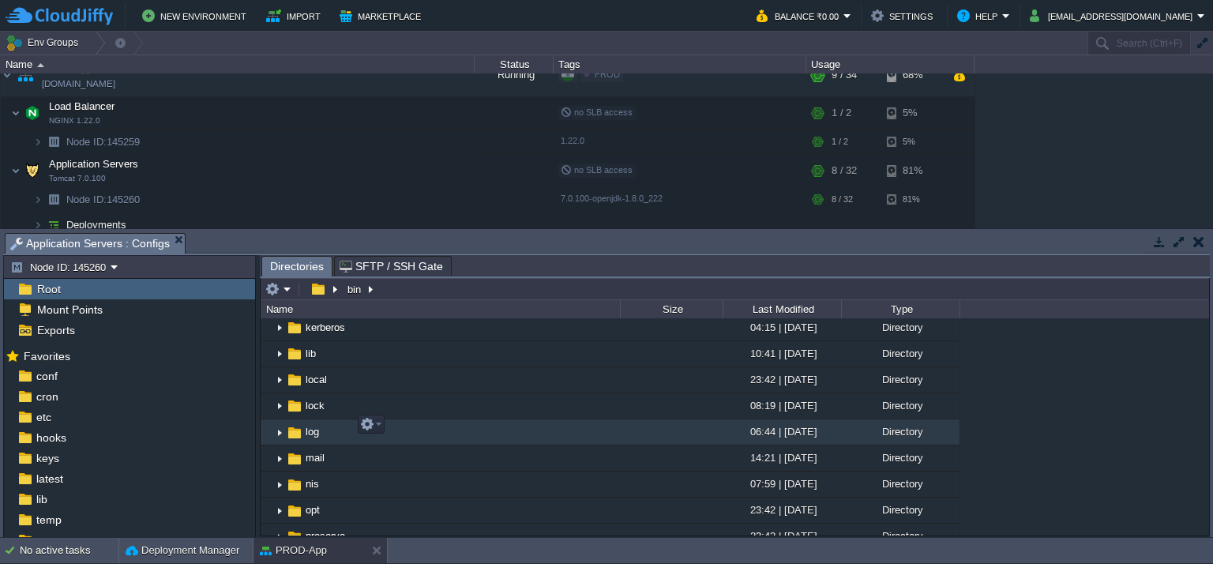
click at [281, 421] on img at bounding box center [279, 432] width 13 height 24
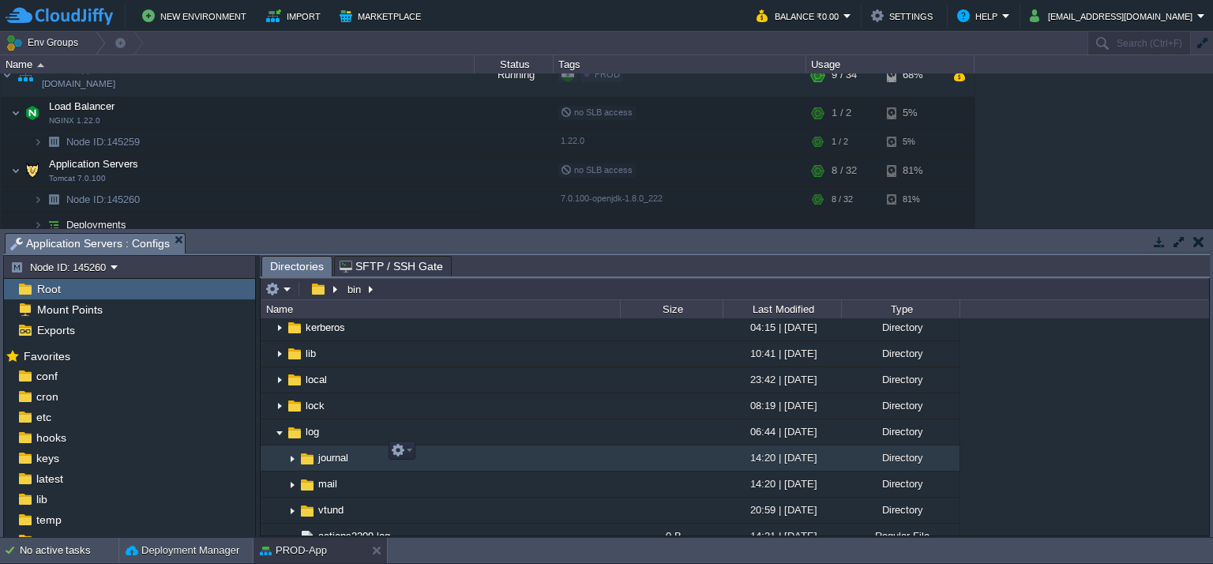
click at [289, 457] on img at bounding box center [292, 458] width 13 height 24
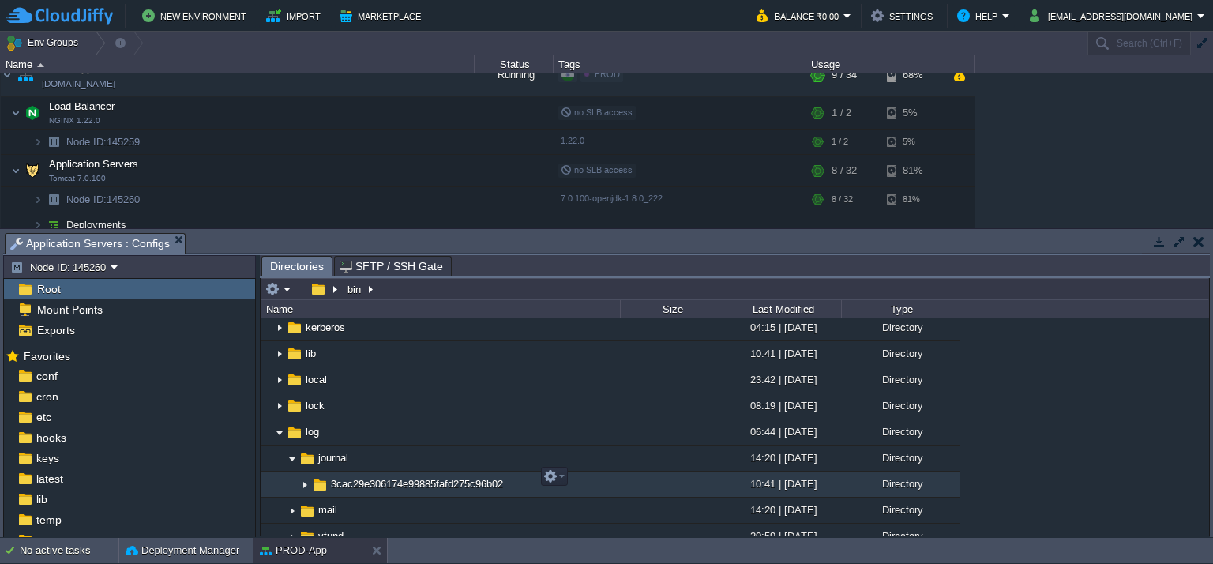
click at [306, 475] on img at bounding box center [304, 484] width 13 height 24
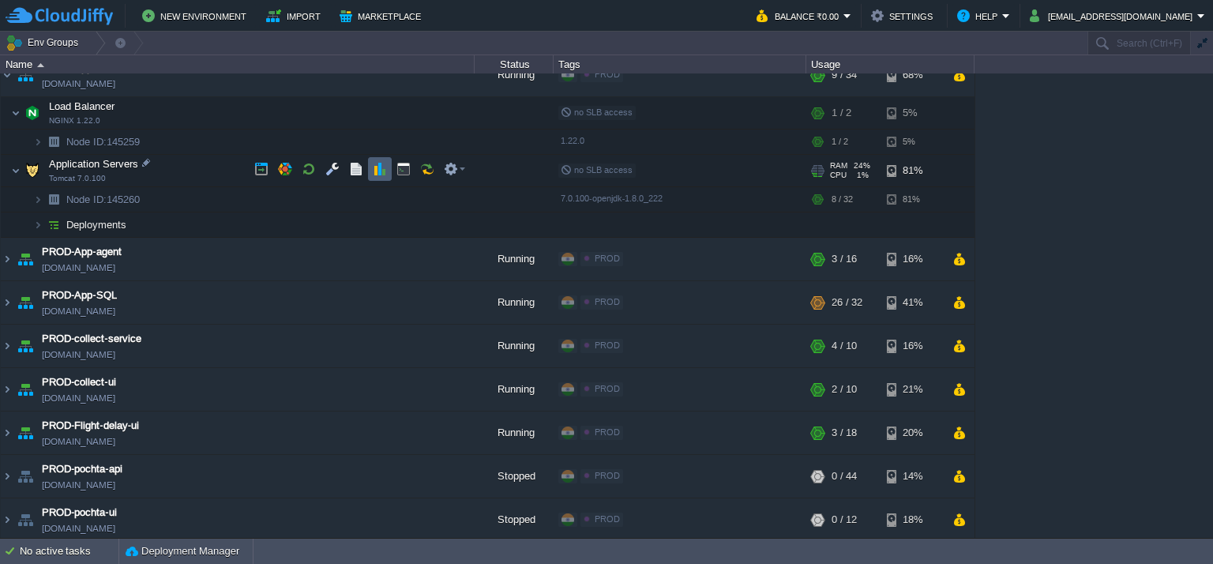
click at [382, 170] on button "button" at bounding box center [380, 169] width 14 height 14
